Goal: Find specific fact: Find specific fact

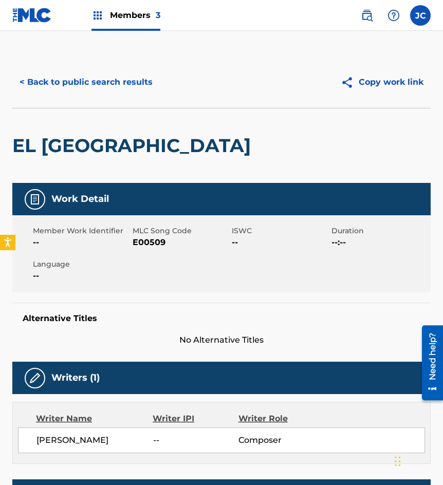
click at [89, 83] on button "< Back to public search results" at bounding box center [86, 82] width 148 height 26
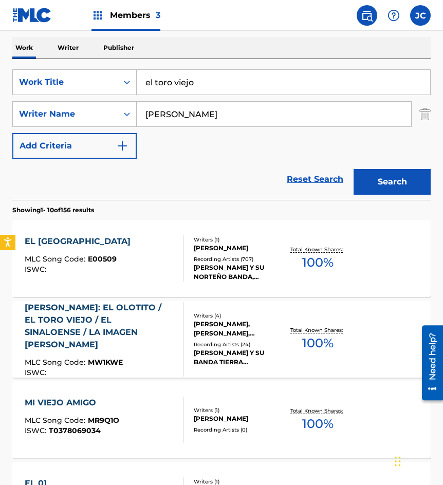
click at [155, 95] on div "SearchWithCriteria09368b08-298b-4663-b82b-2edd5fa06bd6 Work Title [GEOGRAPHIC_D…" at bounding box center [221, 113] width 419 height 89
type input "el gran agasajo"
drag, startPoint x: 211, startPoint y: 119, endPoint x: 130, endPoint y: 113, distance: 82.0
click at [133, 115] on div "SearchWithCriteriaaca9e5ba-a130-41d7-a807-13734b5daf48 Writer Name [PERSON_NAME]" at bounding box center [221, 114] width 419 height 26
type input "[US_STATE]"
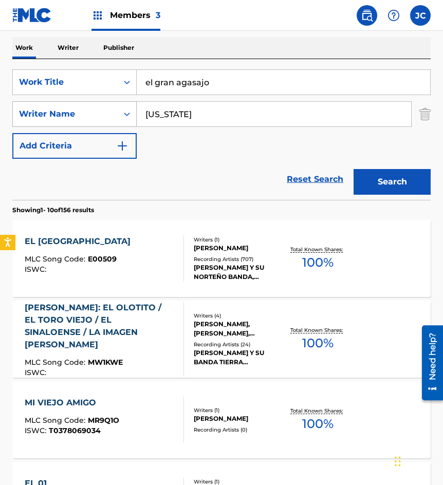
click at [354, 169] on button "Search" at bounding box center [392, 182] width 77 height 26
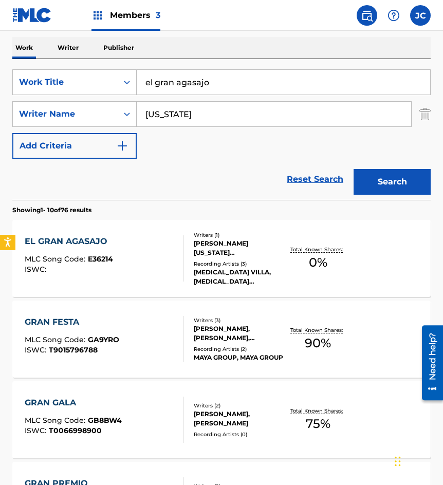
click at [147, 249] on div "EL GRAN AGASAJO MLC Song Code : E36214 ISWC :" at bounding box center [104, 258] width 159 height 46
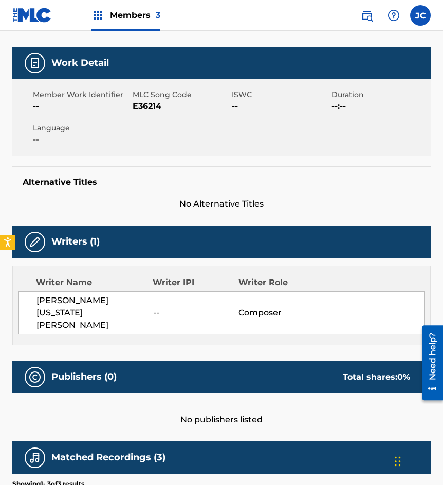
scroll to position [33, 0]
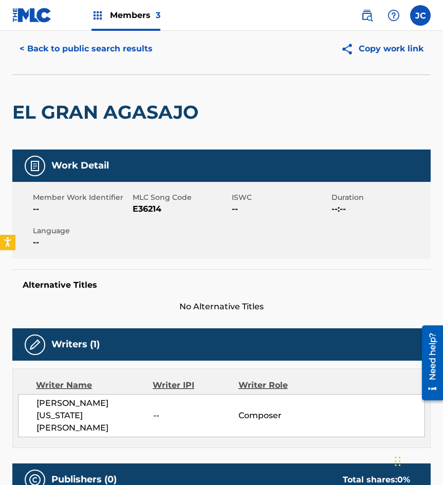
click at [147, 209] on span "E36214" at bounding box center [181, 209] width 97 height 12
copy span "E36214"
drag, startPoint x: 42, startPoint y: 104, endPoint x: 83, endPoint y: 71, distance: 52.4
click at [42, 104] on h2 "EL GRAN AGASAJO" at bounding box center [107, 112] width 191 height 23
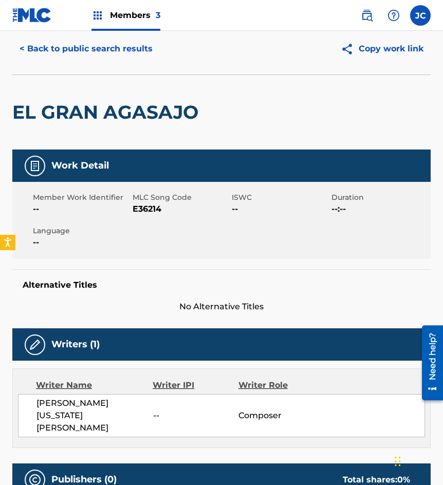
click at [90, 62] on div "< Back to public search results Copy work link" at bounding box center [221, 48] width 419 height 51
click at [119, 47] on button "< Back to public search results" at bounding box center [86, 49] width 148 height 26
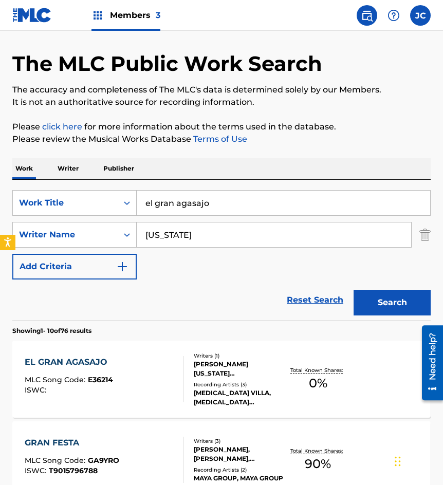
scroll to position [154, 0]
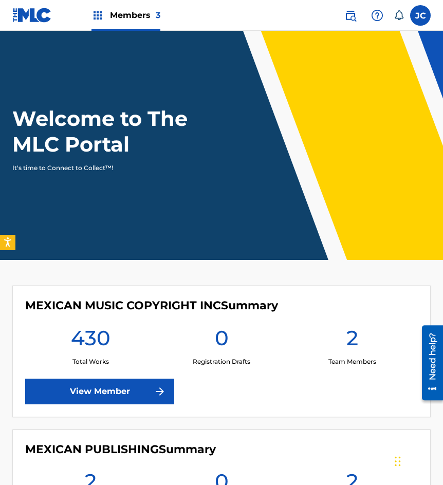
click at [414, 26] on nav "Members 3 JC [PERSON_NAME] [EMAIL_ADDRESS][DOMAIN_NAME] Notification Preference…" at bounding box center [221, 15] width 443 height 31
click at [417, 20] on label at bounding box center [420, 15] width 21 height 21
click at [421, 15] on input "[PERSON_NAME] [EMAIL_ADDRESS][DOMAIN_NAME] Notification Preferences Profile Log…" at bounding box center [421, 15] width 0 height 0
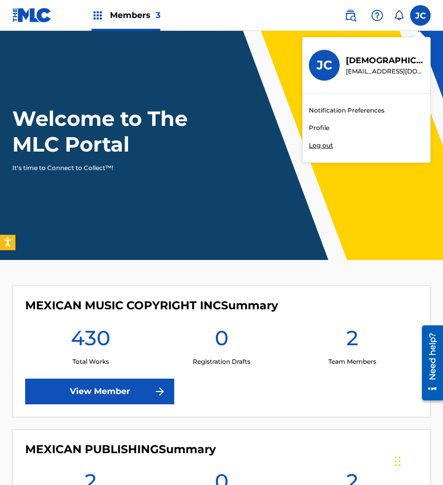
click at [330, 143] on p "Log out" at bounding box center [321, 145] width 24 height 9
click at [421, 15] on input "[PERSON_NAME] [EMAIL_ADDRESS][DOMAIN_NAME] Notification Preferences Profile Log…" at bounding box center [421, 15] width 0 height 0
